Goal: Check status: Check status

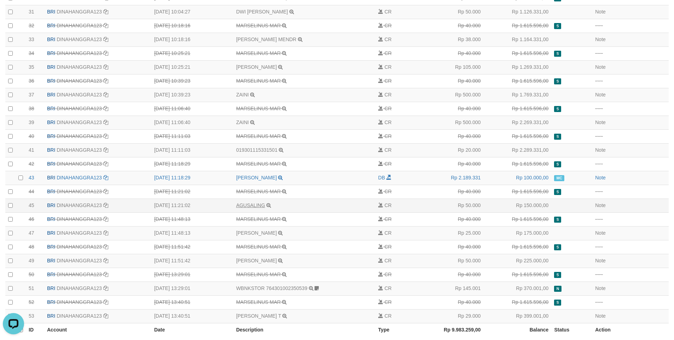
scroll to position [552, 0]
